Goal: Task Accomplishment & Management: Manage account settings

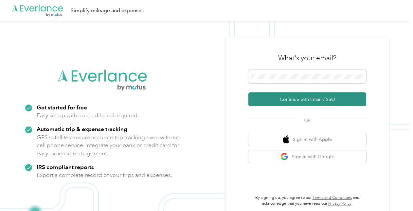
click at [286, 101] on button "Continue with Email / SSO" at bounding box center [308, 99] width 118 height 14
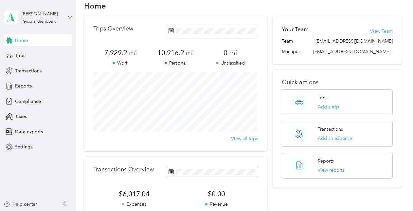
scroll to position [2, 0]
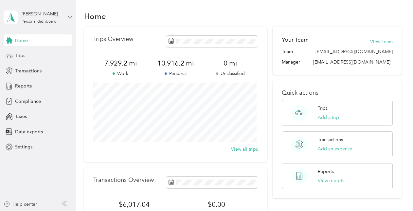
click at [42, 60] on div "Trips" at bounding box center [38, 56] width 69 height 12
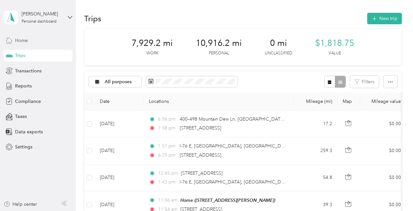
click at [22, 35] on div "Home" at bounding box center [38, 40] width 69 height 12
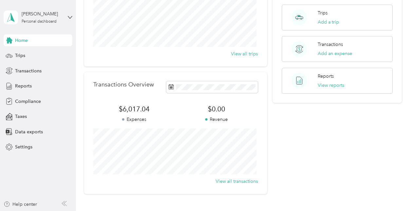
scroll to position [148, 0]
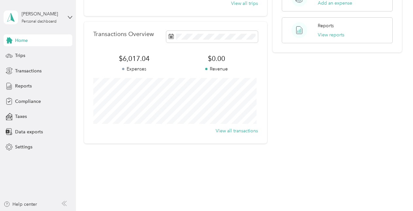
click at [209, 150] on div "Home Trips Overview 7,929.2 mi Work 10,916.2 mi Personal 0 mi Unclassified View…" at bounding box center [243, 15] width 334 height 327
